Goal: Find specific page/section: Find specific page/section

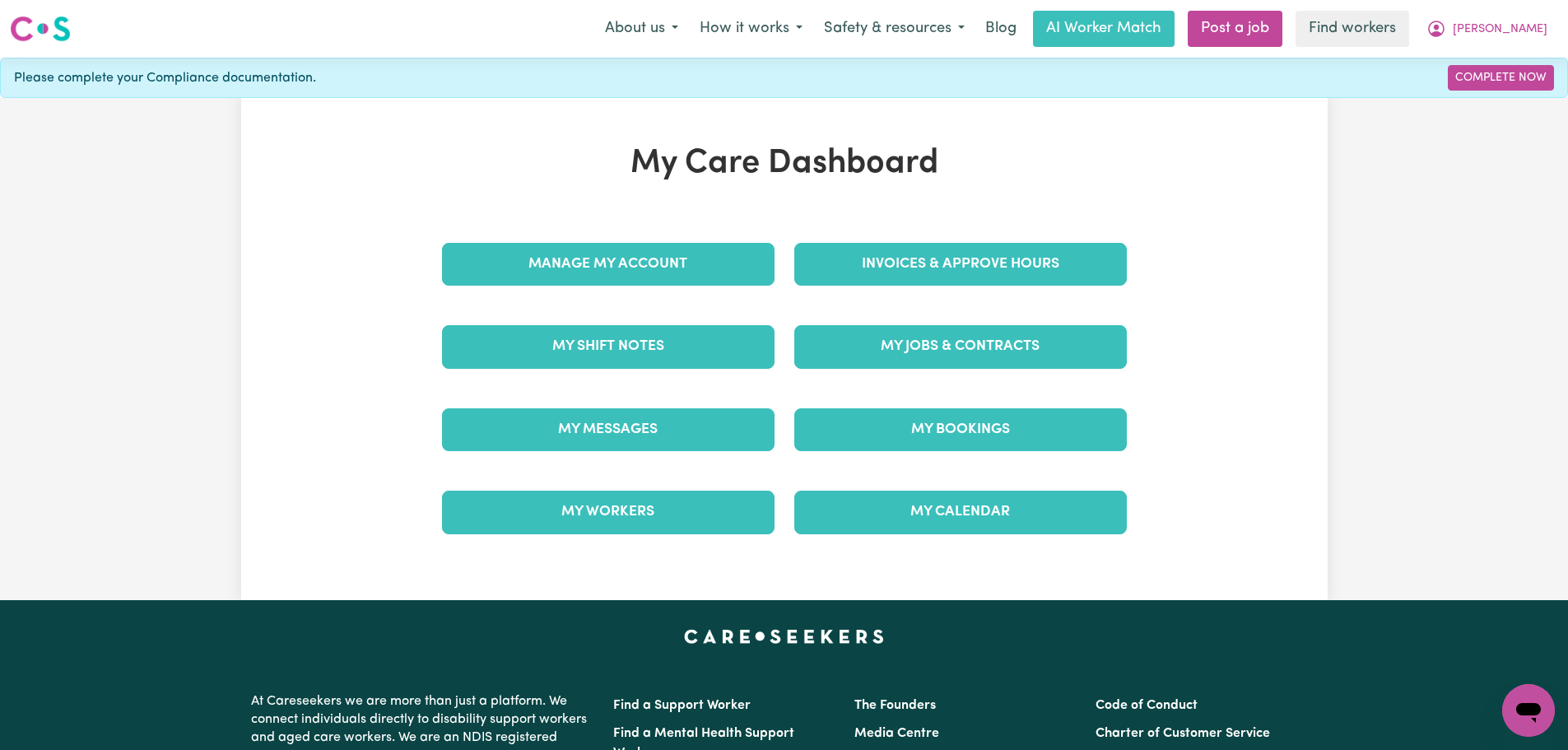
click at [1017, 290] on div "Invoices & Approve Hours" at bounding box center [960, 264] width 352 height 82
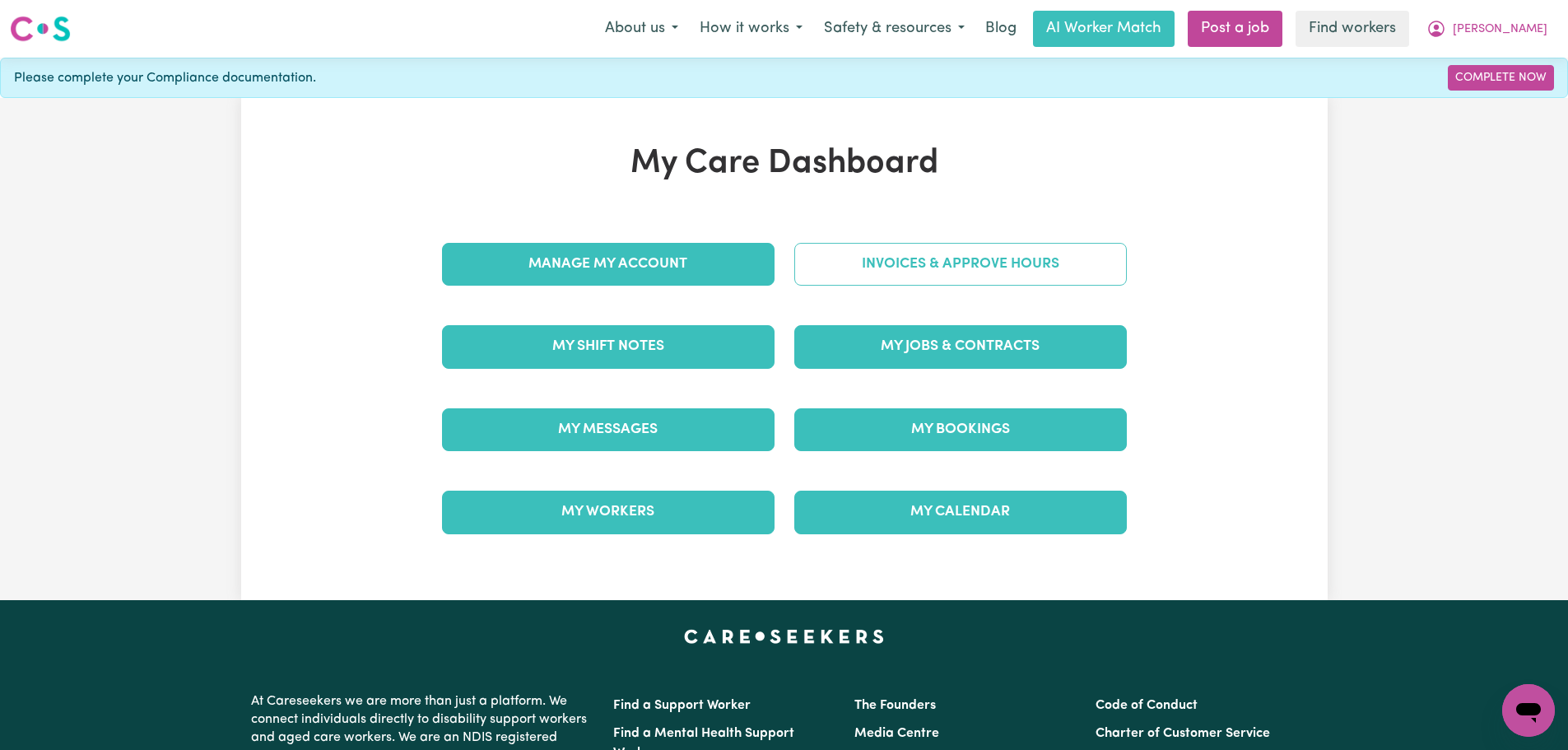
click at [1011, 284] on link "Invoices & Approve Hours" at bounding box center [961, 264] width 333 height 43
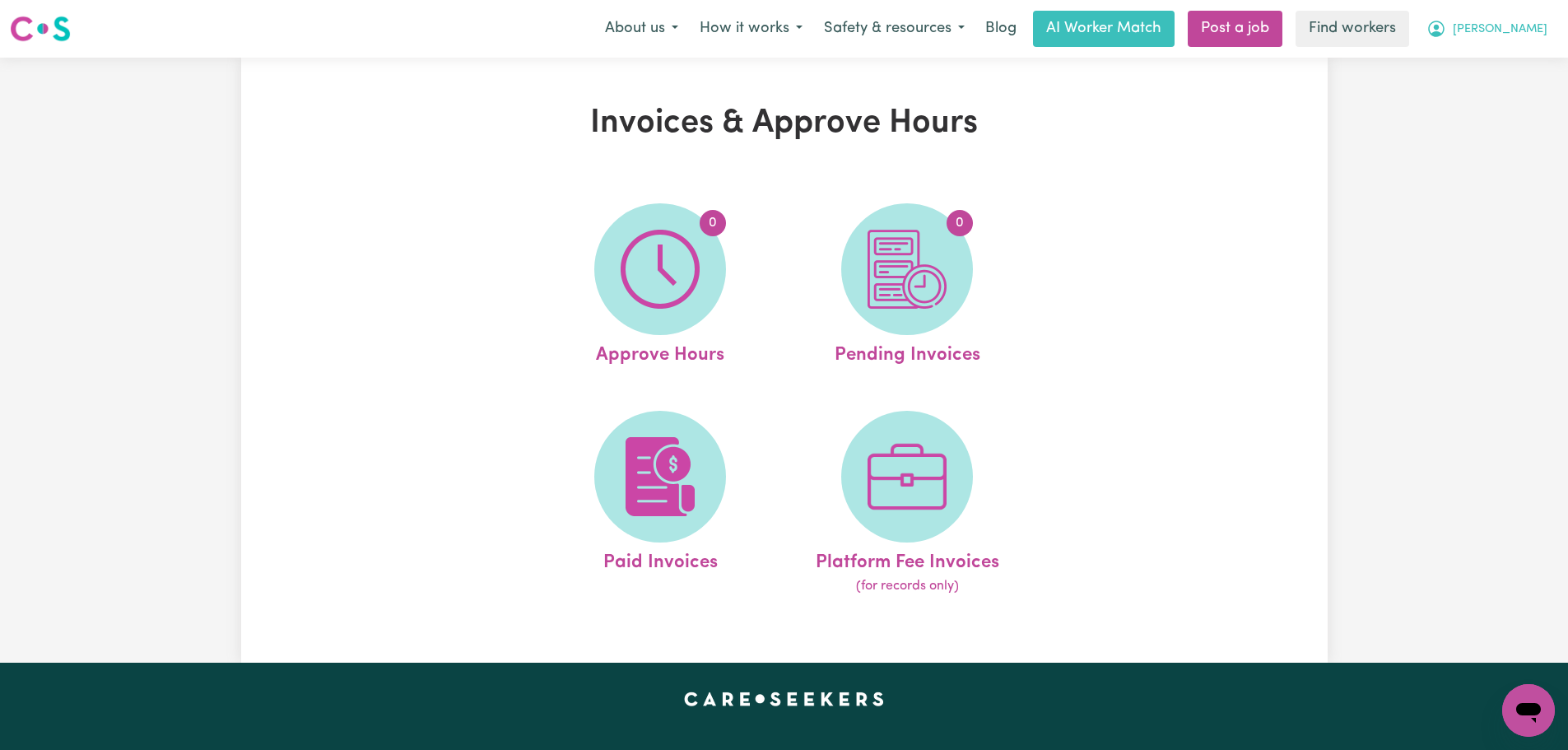
click at [1553, 27] on button "[PERSON_NAME]" at bounding box center [1487, 29] width 142 height 35
click at [1540, 63] on link "My Dashboard" at bounding box center [1492, 64] width 130 height 31
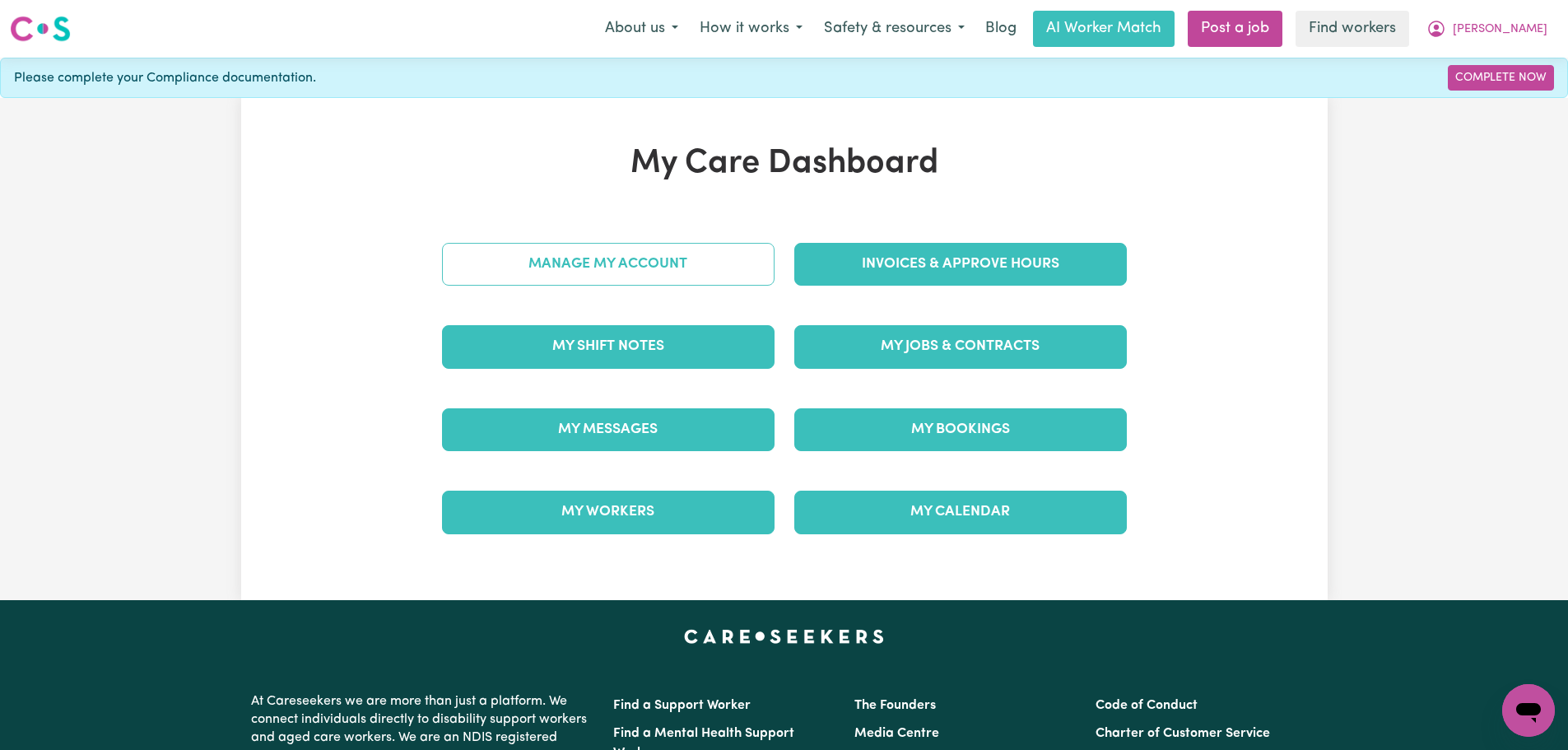
click at [678, 260] on link "Manage My Account" at bounding box center [608, 264] width 333 height 43
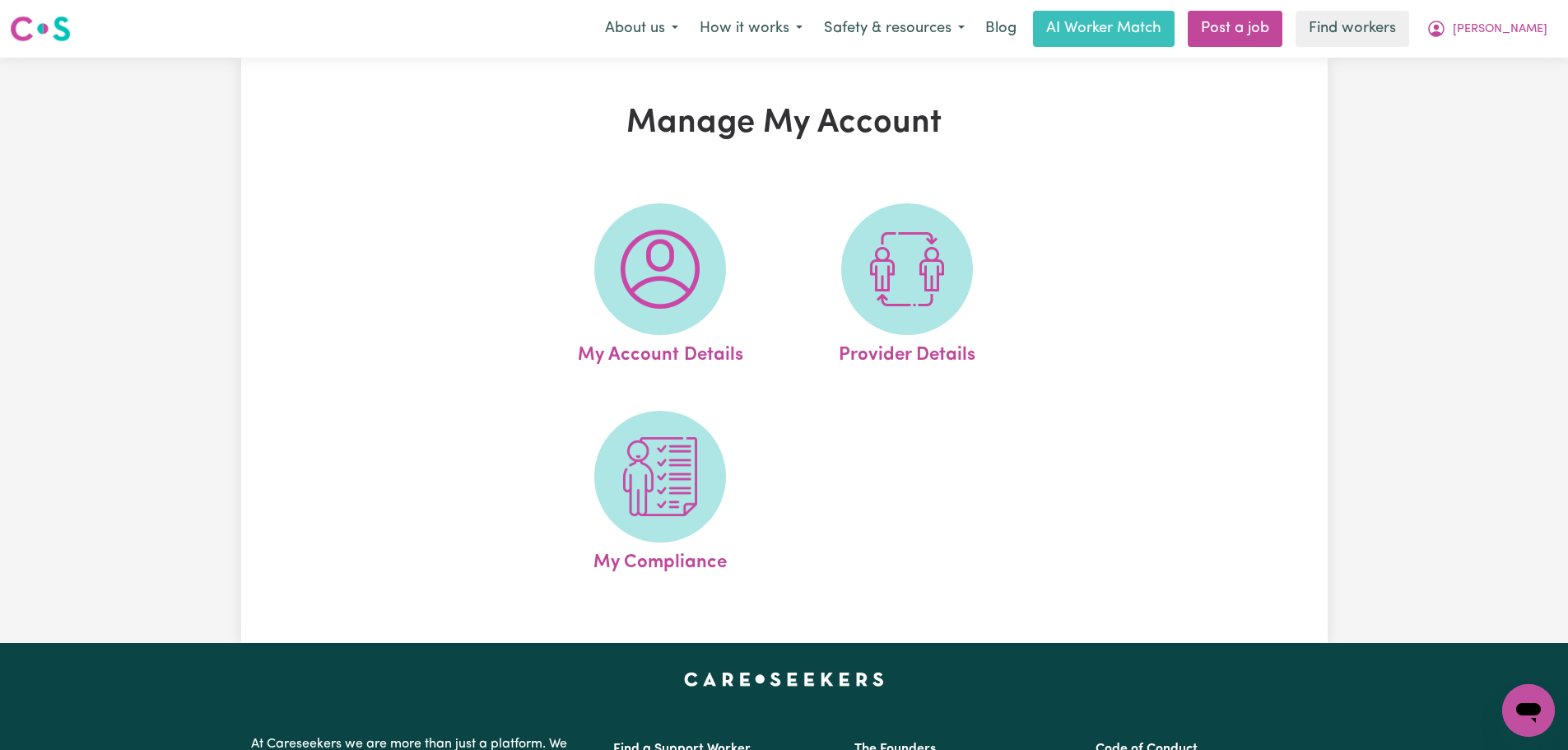
drag, startPoint x: 701, startPoint y: 289, endPoint x: 718, endPoint y: 289, distance: 17.0
click at [701, 289] on span at bounding box center [660, 268] width 132 height 132
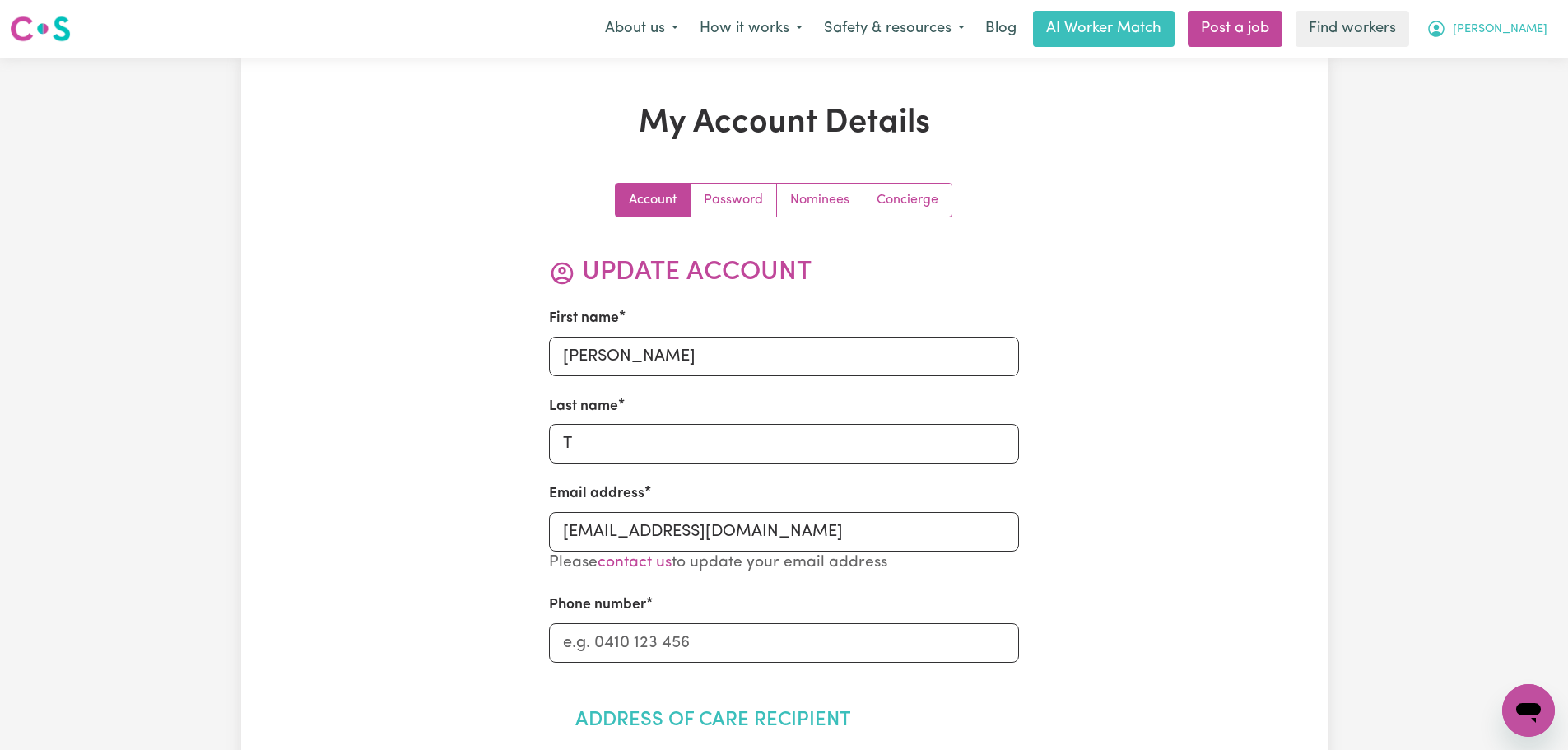
click at [1540, 13] on button "[PERSON_NAME]" at bounding box center [1487, 29] width 142 height 35
click at [1537, 51] on link "My Dashboard" at bounding box center [1492, 64] width 130 height 31
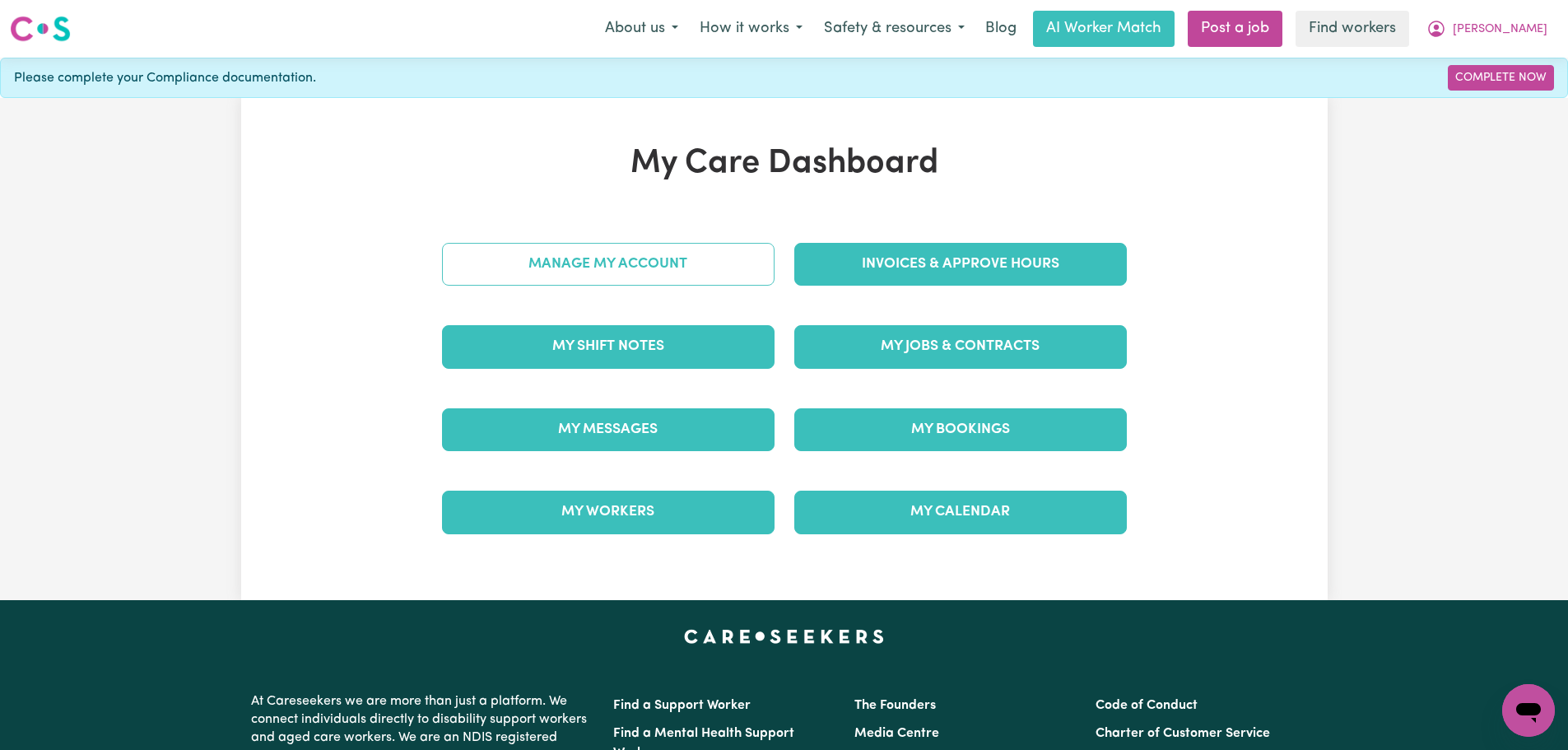
click at [647, 267] on link "Manage My Account" at bounding box center [608, 264] width 333 height 43
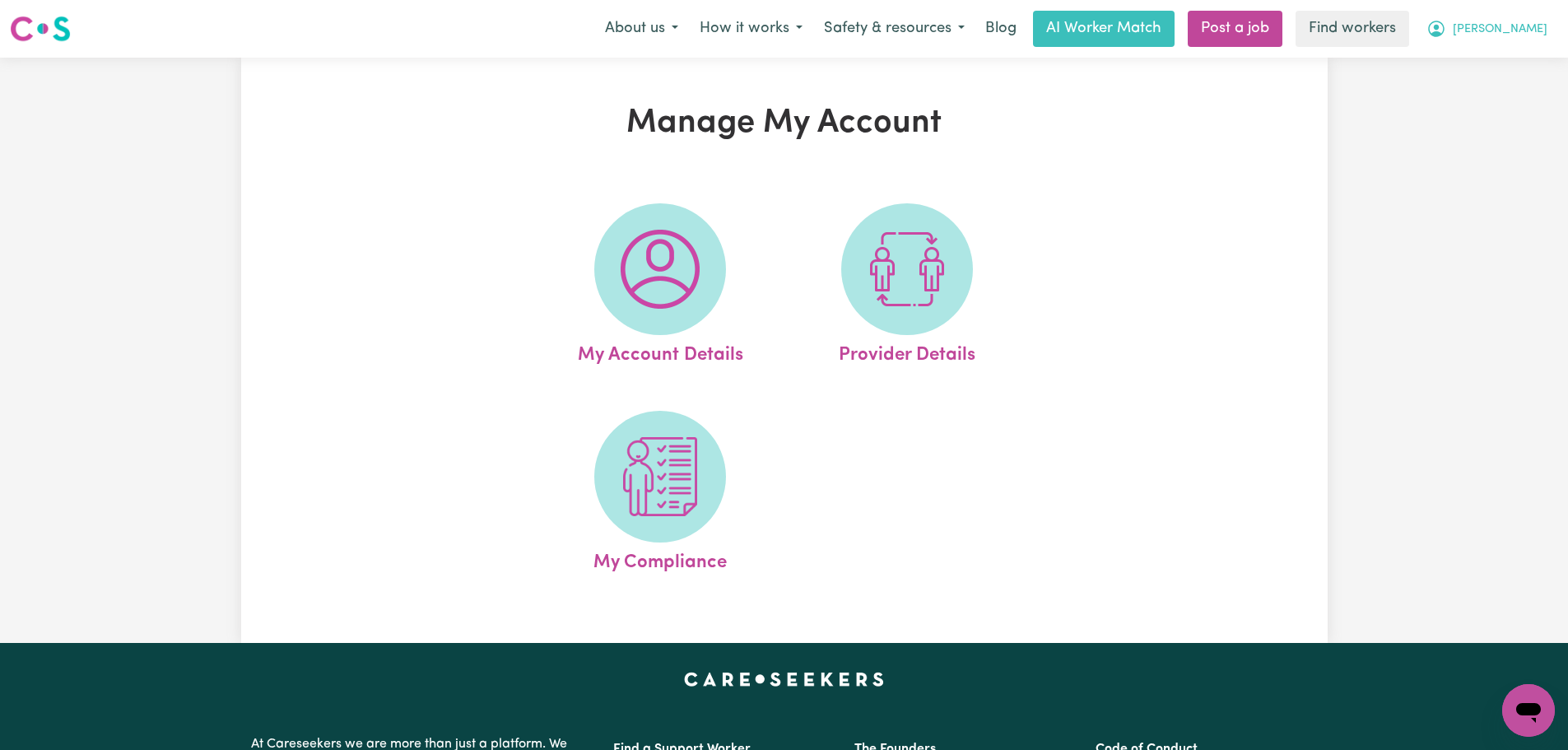
click at [1538, 41] on button "[PERSON_NAME]" at bounding box center [1487, 29] width 142 height 35
click at [1540, 70] on link "My Dashboard" at bounding box center [1492, 64] width 130 height 31
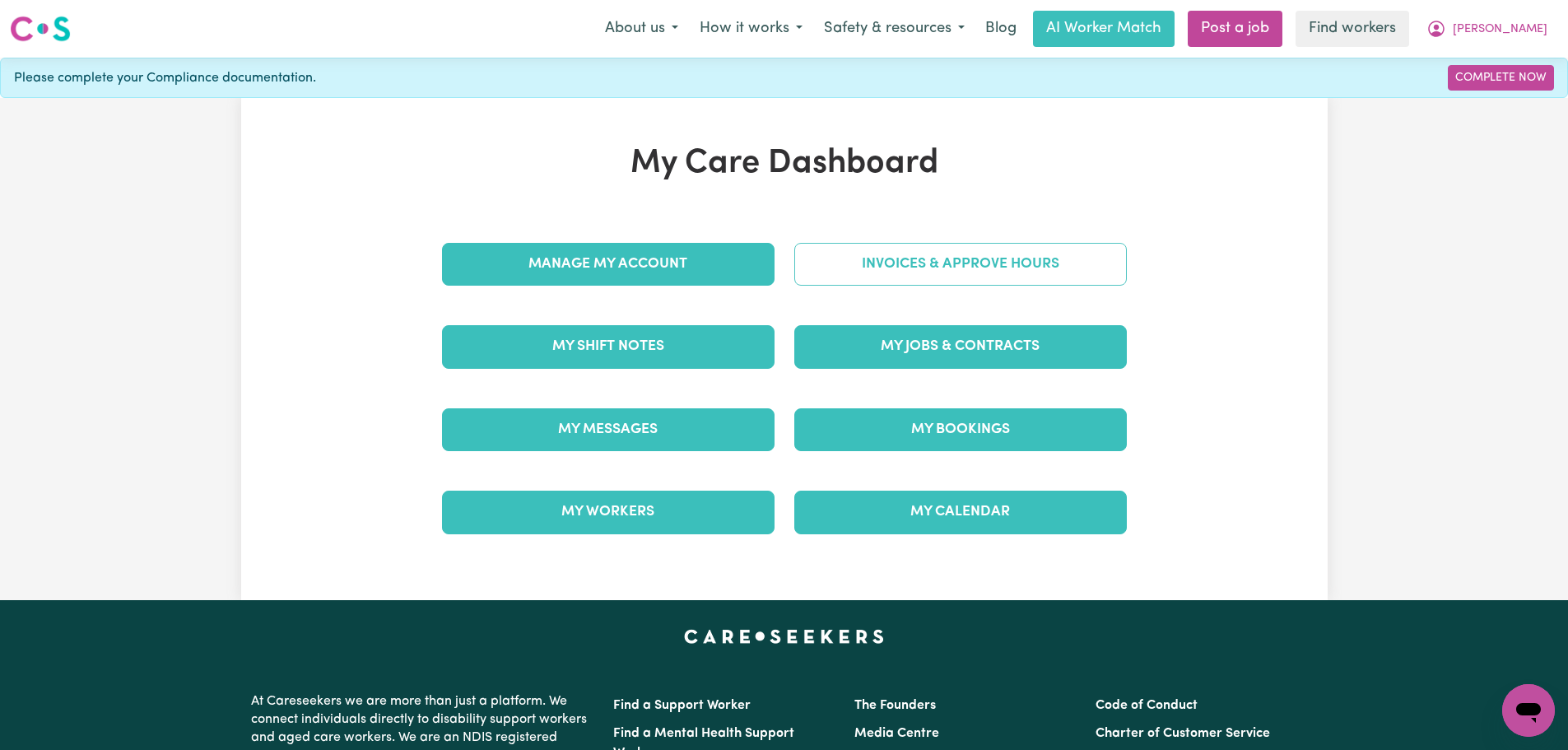
click at [969, 272] on link "Invoices & Approve Hours" at bounding box center [961, 264] width 333 height 43
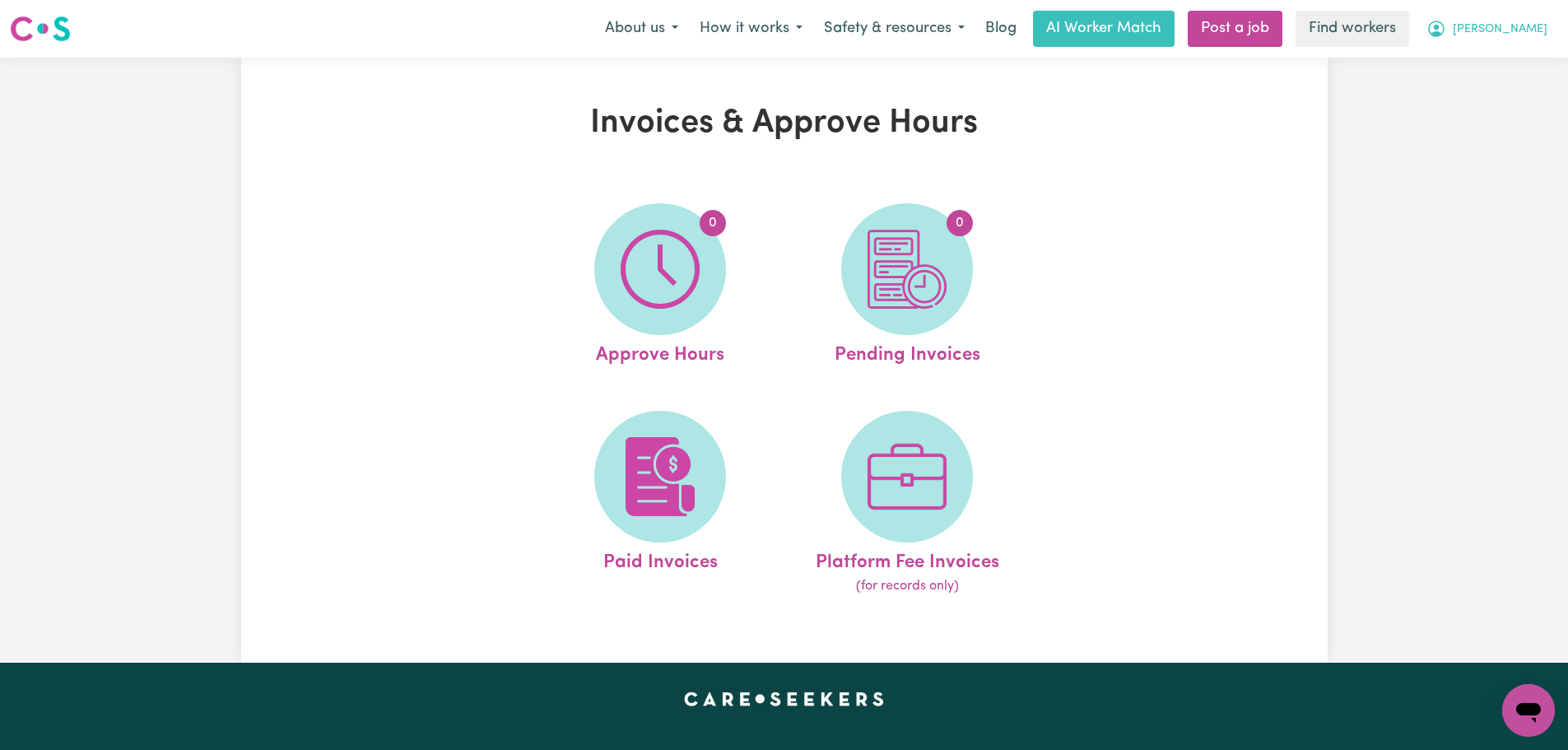
click at [1539, 41] on button "[PERSON_NAME]" at bounding box center [1487, 29] width 142 height 35
click at [1536, 61] on link "My Dashboard" at bounding box center [1492, 64] width 130 height 31
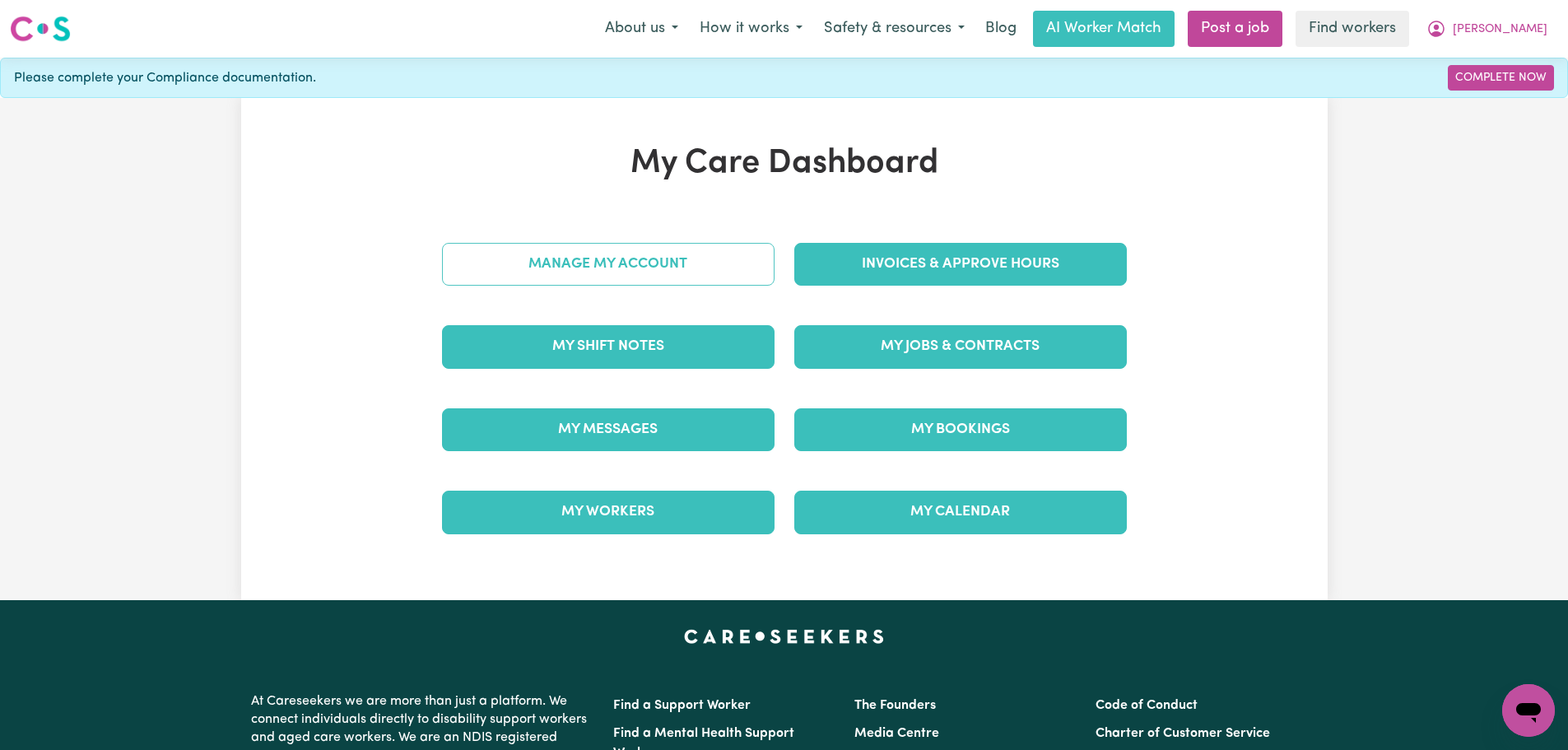
click at [519, 260] on link "Manage My Account" at bounding box center [608, 264] width 333 height 43
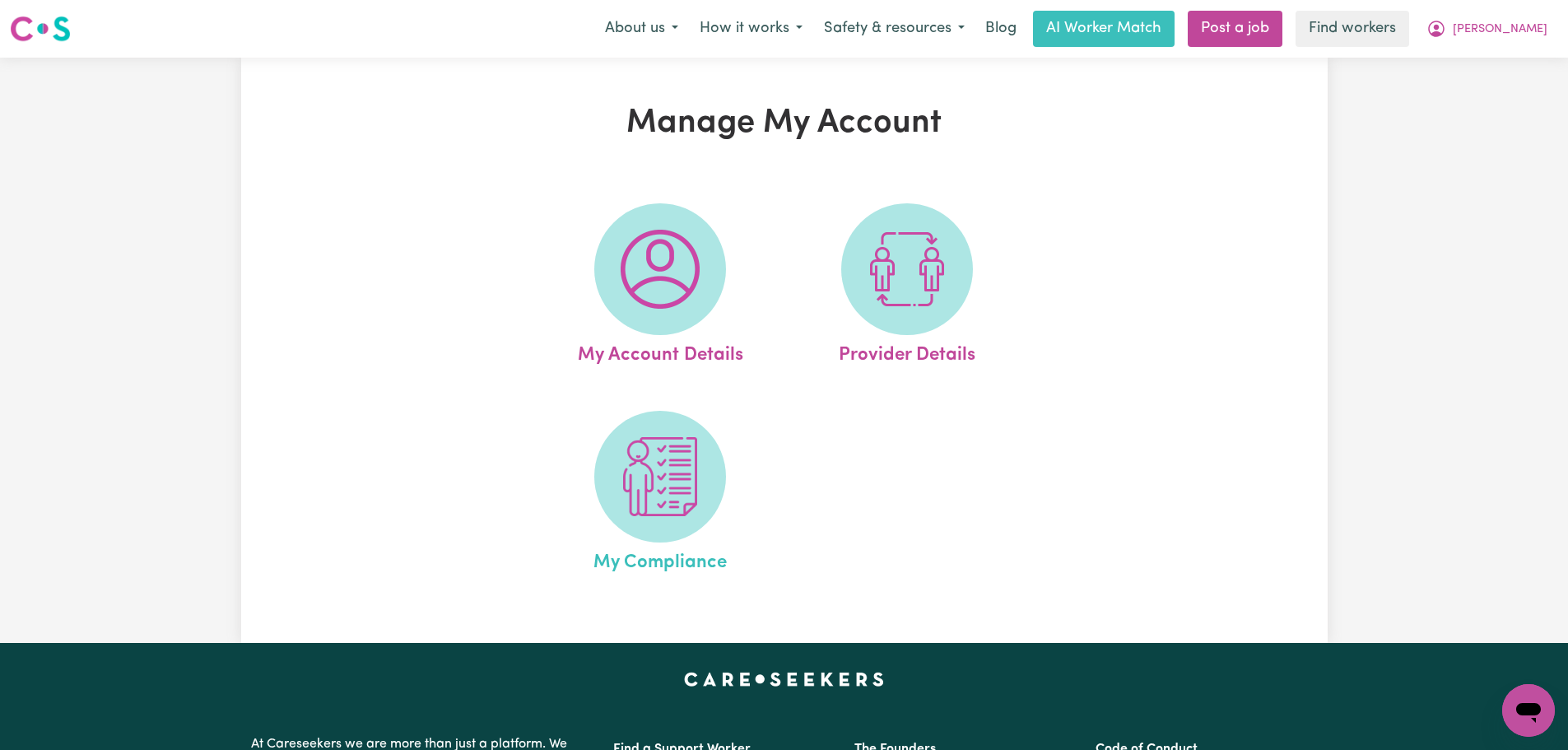
click at [599, 427] on link "My Compliance" at bounding box center [661, 493] width 237 height 166
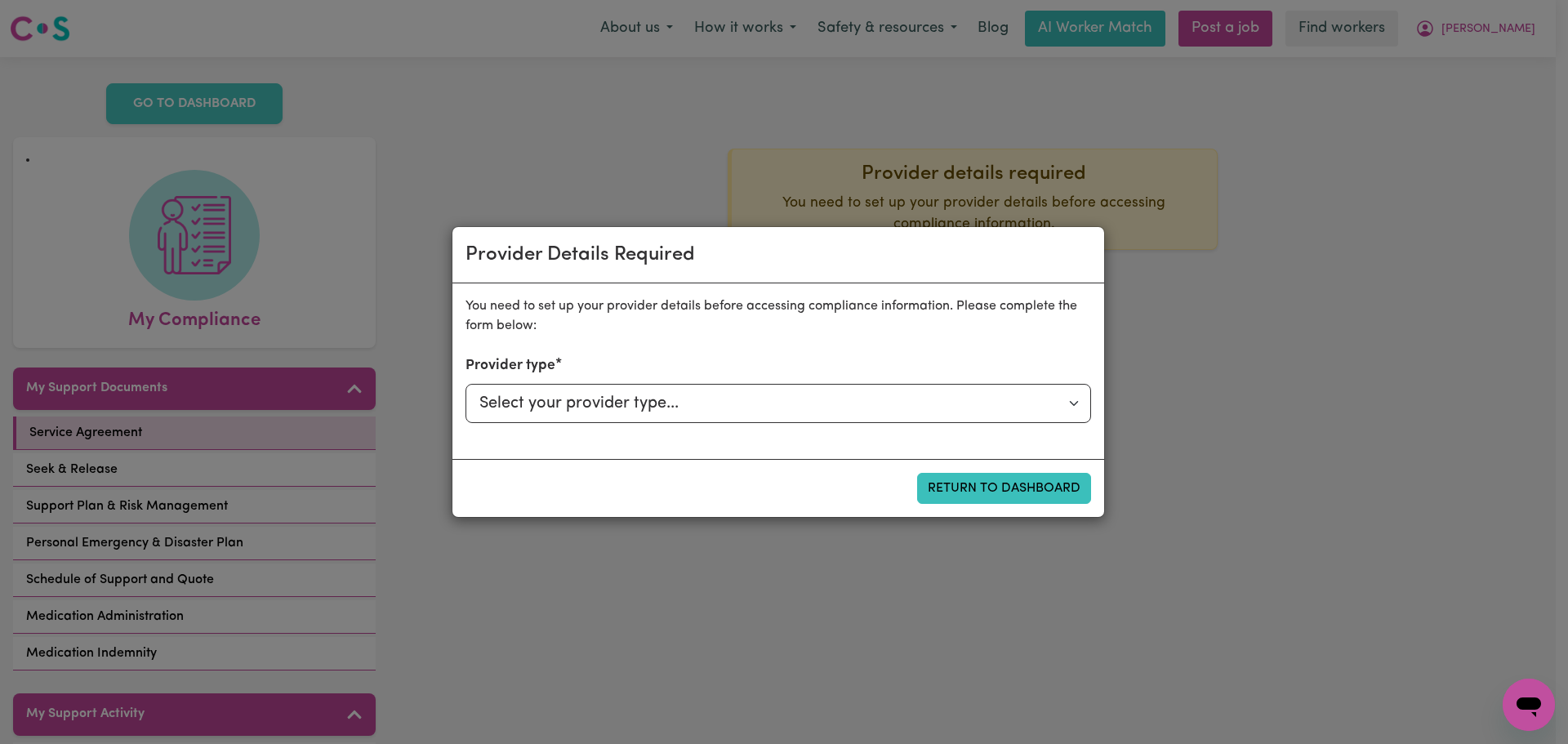
click at [823, 150] on div "Provider Details Required You need to set up your provider details before acces…" at bounding box center [784, 372] width 1568 height 744
